Goal: Transaction & Acquisition: Obtain resource

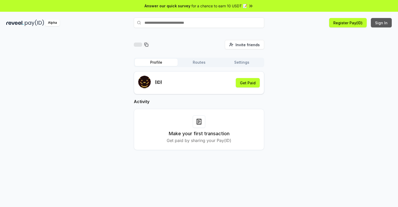
click at [382, 23] on button "Sign In" at bounding box center [381, 22] width 21 height 9
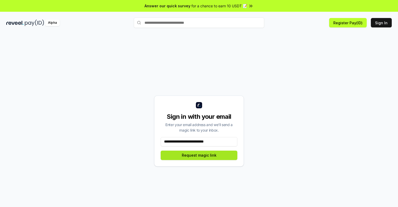
type input "**********"
click at [199, 155] on button "Request magic link" at bounding box center [199, 155] width 77 height 9
